Goal: Information Seeking & Learning: Understand process/instructions

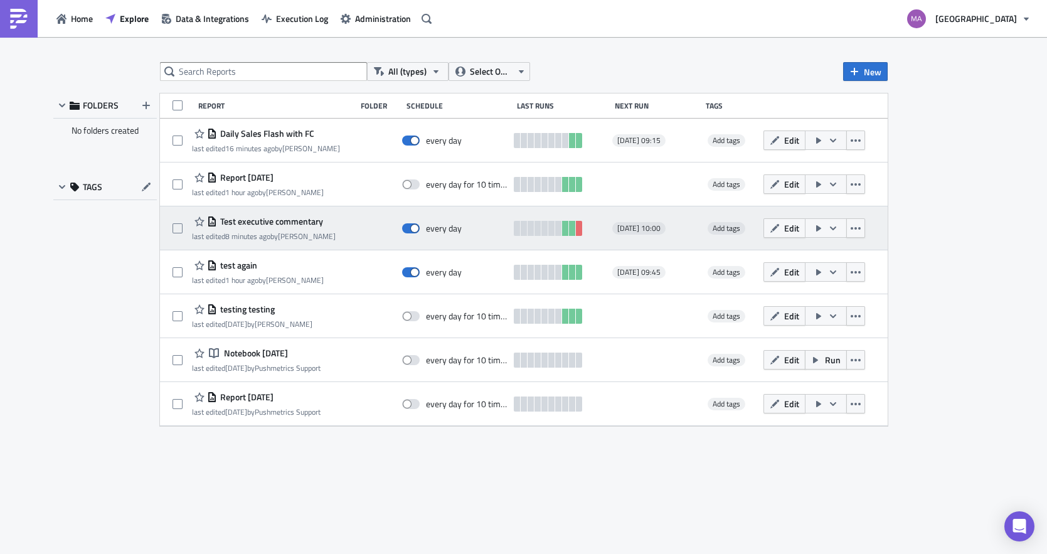
click at [253, 219] on span "Test executive commentary" at bounding box center [270, 221] width 106 height 11
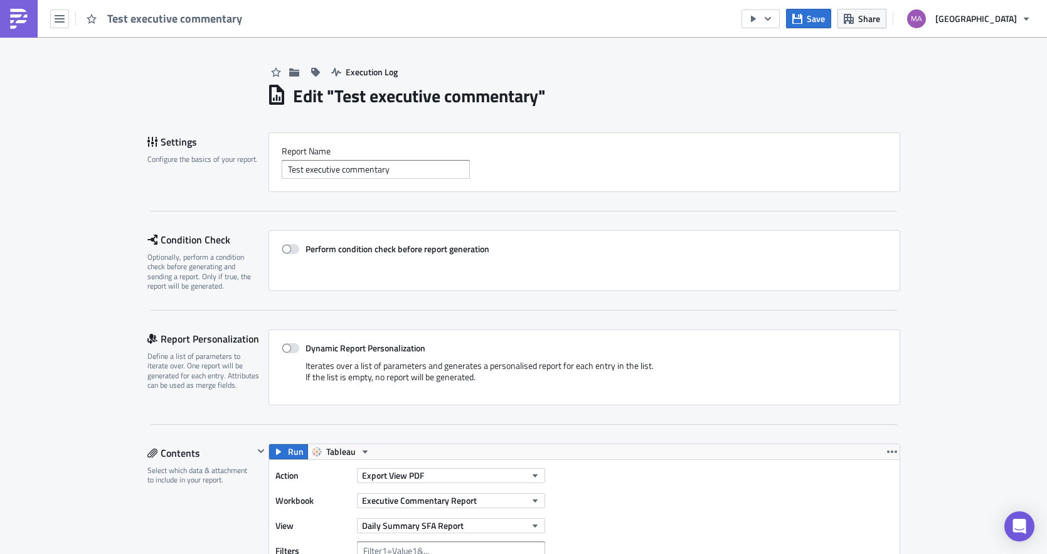
scroll to position [3, 0]
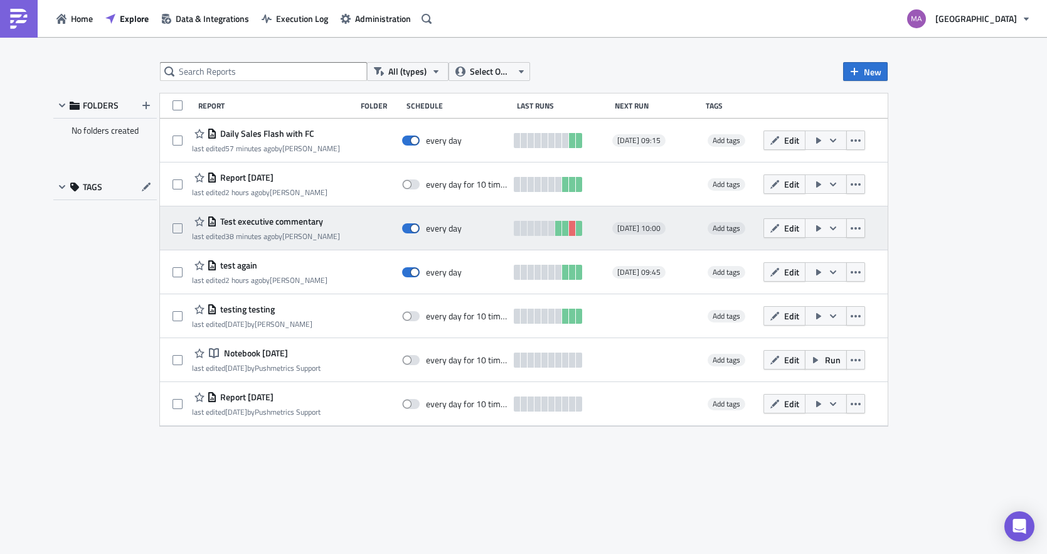
click at [229, 224] on span "Test executive commentary" at bounding box center [270, 221] width 106 height 11
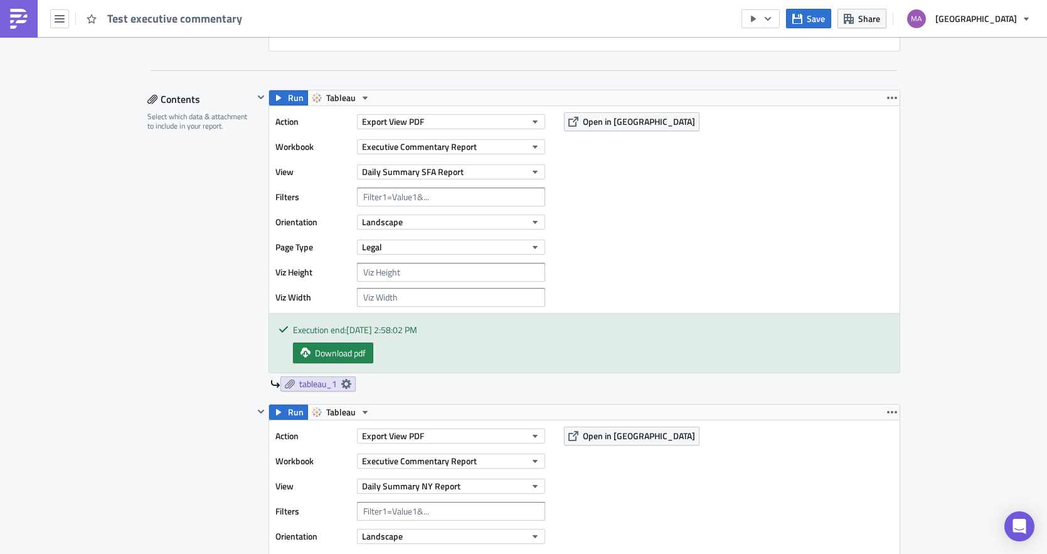
scroll to position [403, 0]
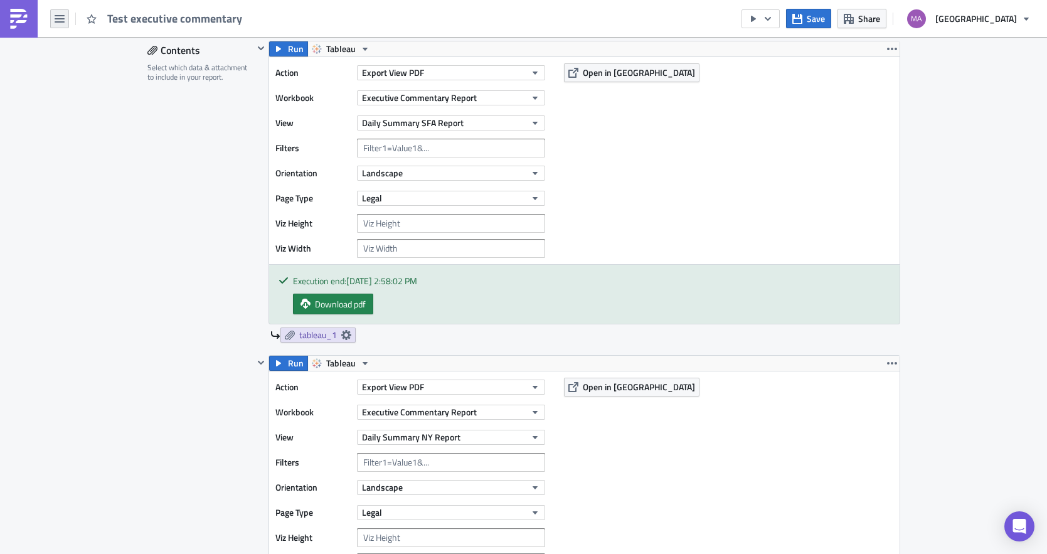
click at [57, 19] on icon "button" at bounding box center [60, 19] width 10 height 10
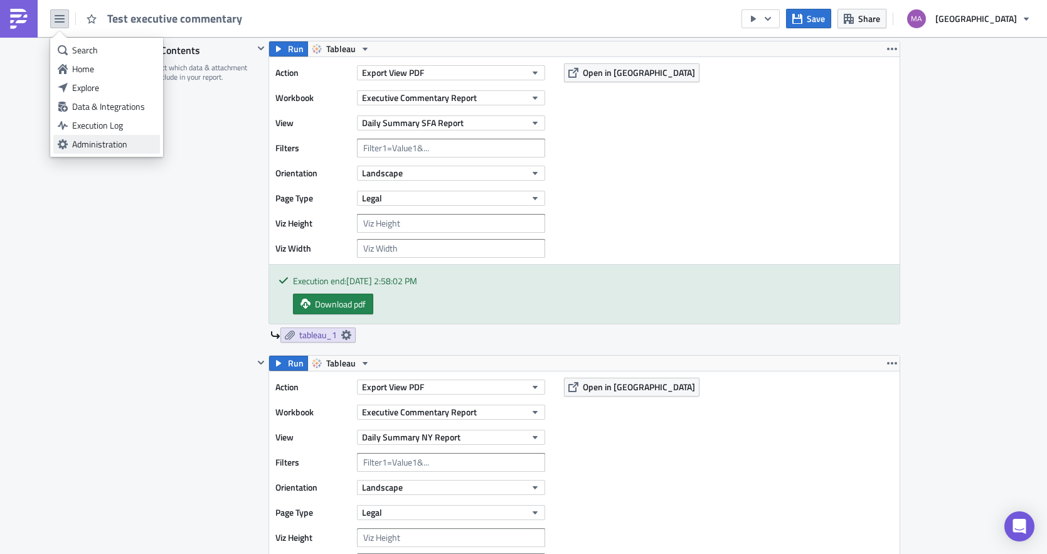
click at [92, 144] on div "Administration" at bounding box center [113, 144] width 83 height 13
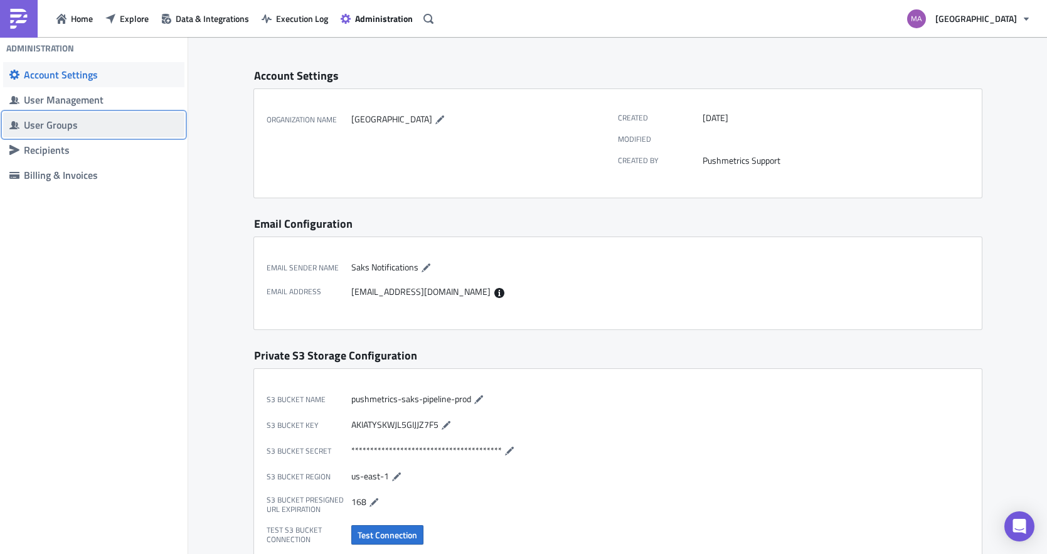
click at [68, 121] on div "User Groups" at bounding box center [101, 125] width 154 height 13
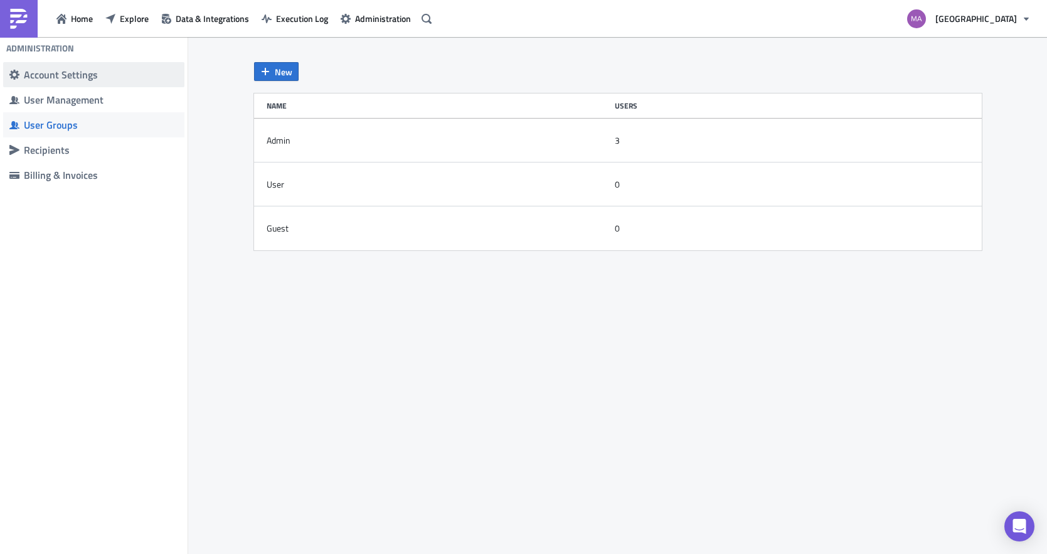
click at [61, 77] on div "Account Settings" at bounding box center [101, 74] width 154 height 13
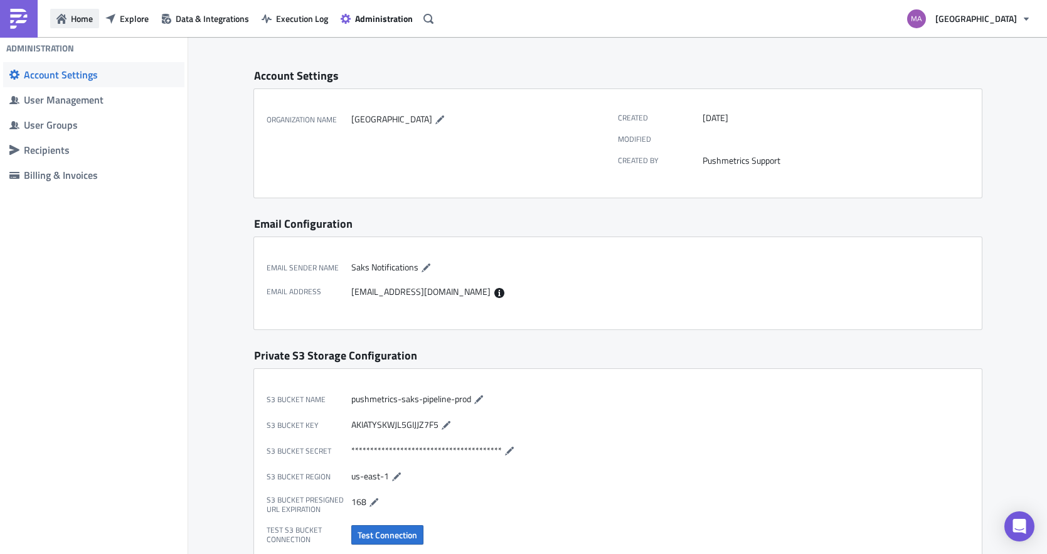
click at [71, 22] on span "Home" at bounding box center [82, 18] width 22 height 13
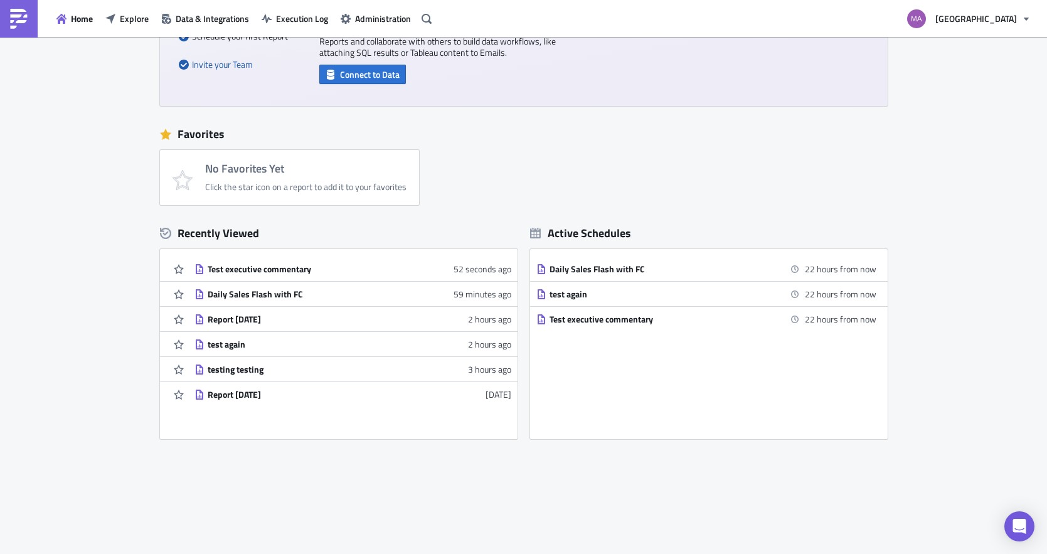
scroll to position [154, 0]
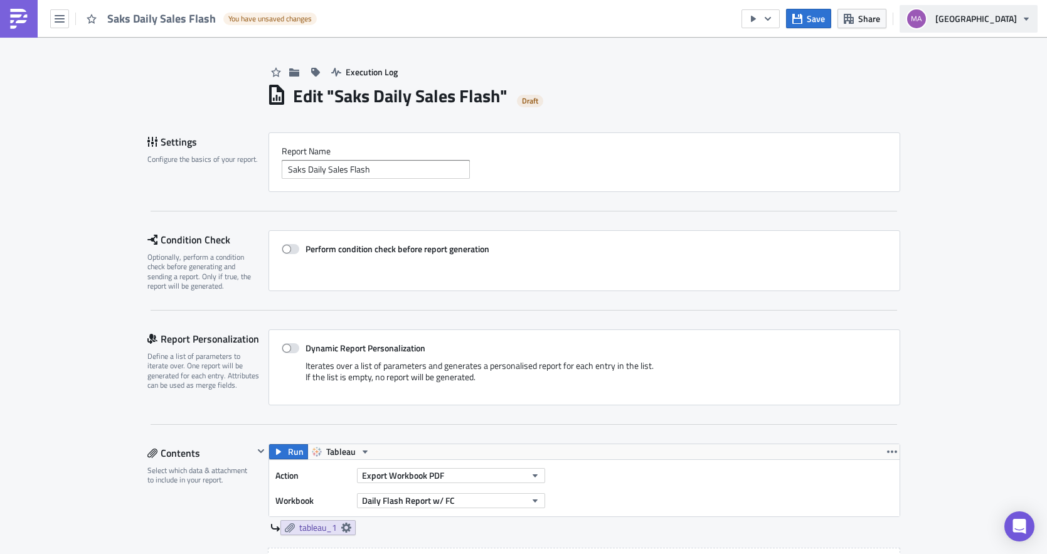
click at [973, 17] on span "[GEOGRAPHIC_DATA]" at bounding box center [976, 18] width 82 height 13
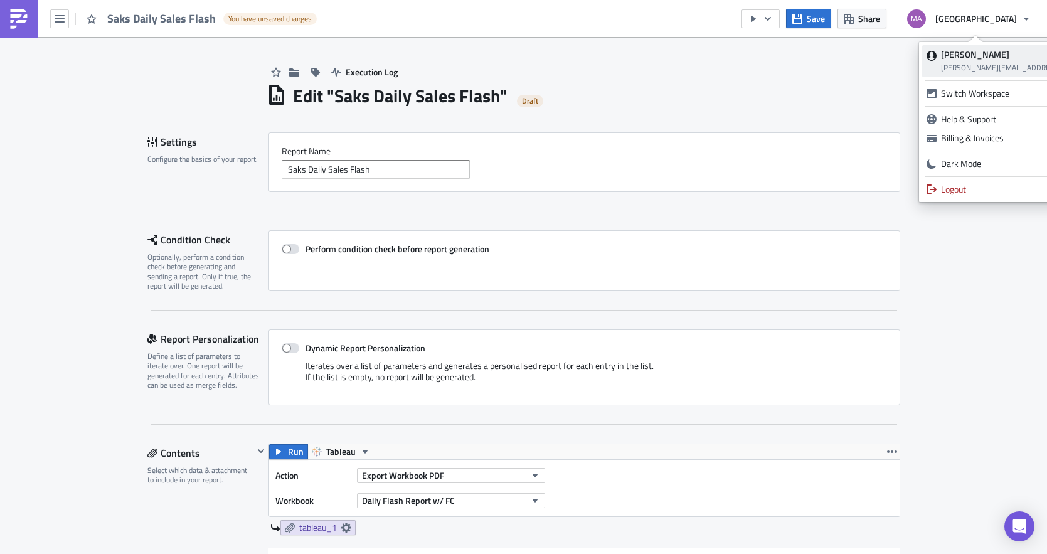
click at [973, 59] on strong "Marisa Quin" at bounding box center [975, 54] width 68 height 13
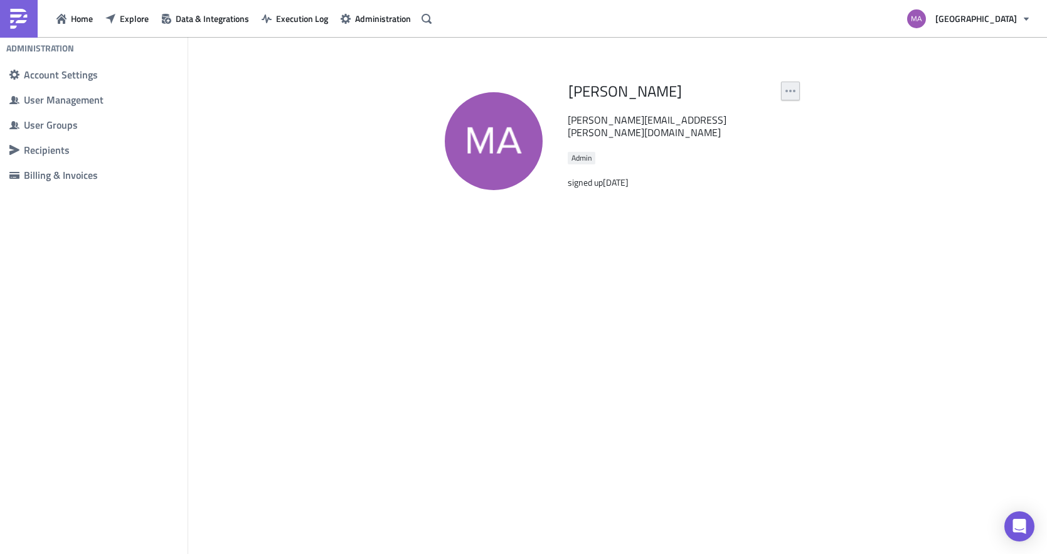
click at [798, 93] on button "button" at bounding box center [790, 91] width 19 height 19
click at [797, 94] on button "button" at bounding box center [790, 91] width 19 height 19
click at [1020, 28] on button "[GEOGRAPHIC_DATA]" at bounding box center [968, 19] width 138 height 28
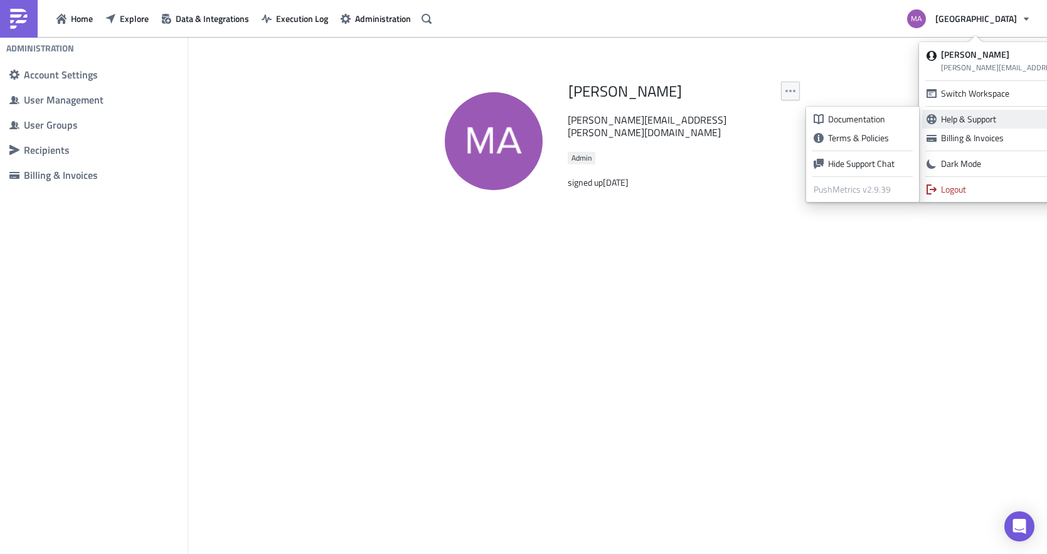
click at [954, 115] on div "Help & Support" at bounding box center [1051, 119] width 221 height 13
click at [870, 120] on div "Documentation" at bounding box center [869, 119] width 83 height 13
